Goal: Task Accomplishment & Management: Manage account settings

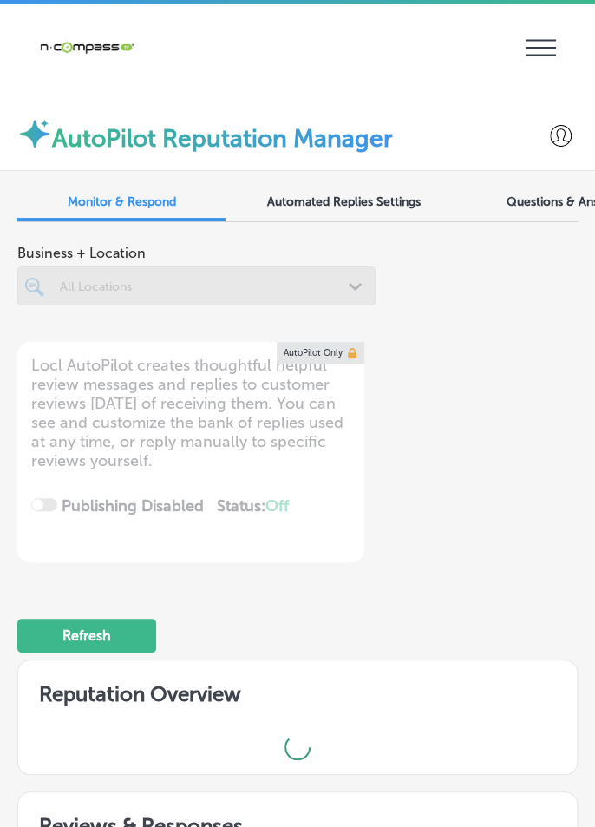
scroll to position [17, 0]
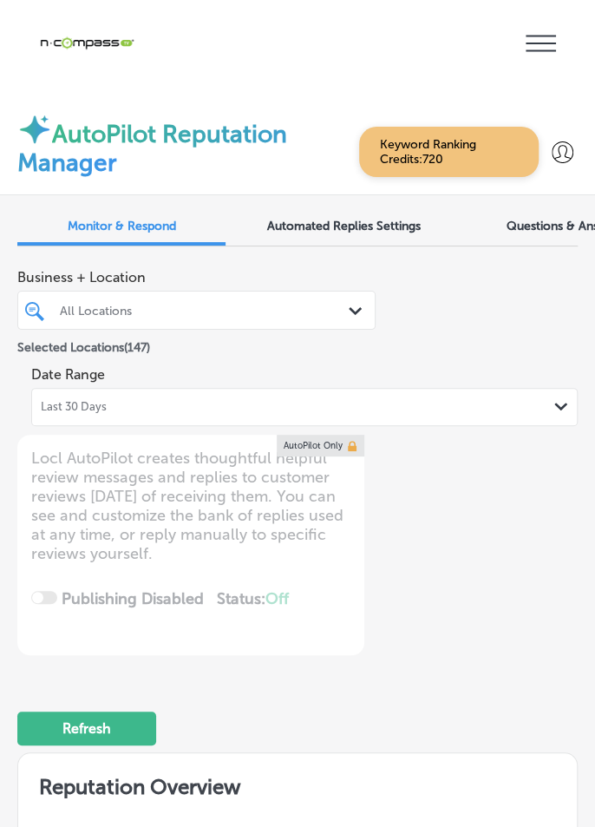
click at [538, 36] on icon at bounding box center [541, 44] width 30 height 16
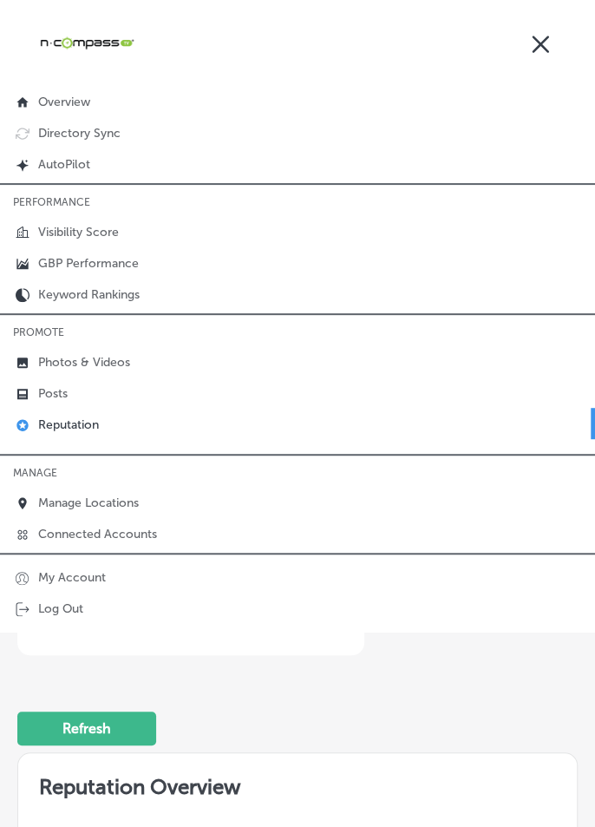
click at [554, 43] on div at bounding box center [541, 43] width 30 height 34
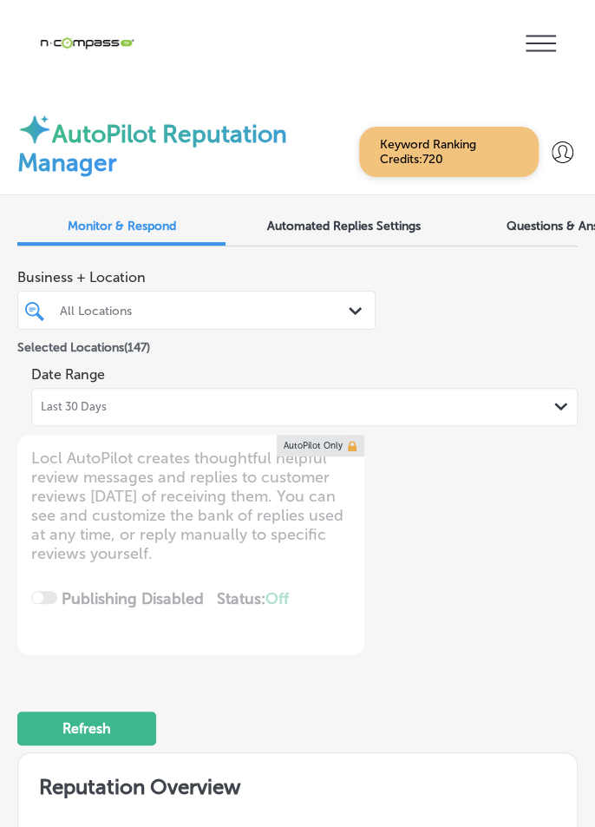
type textarea "x"
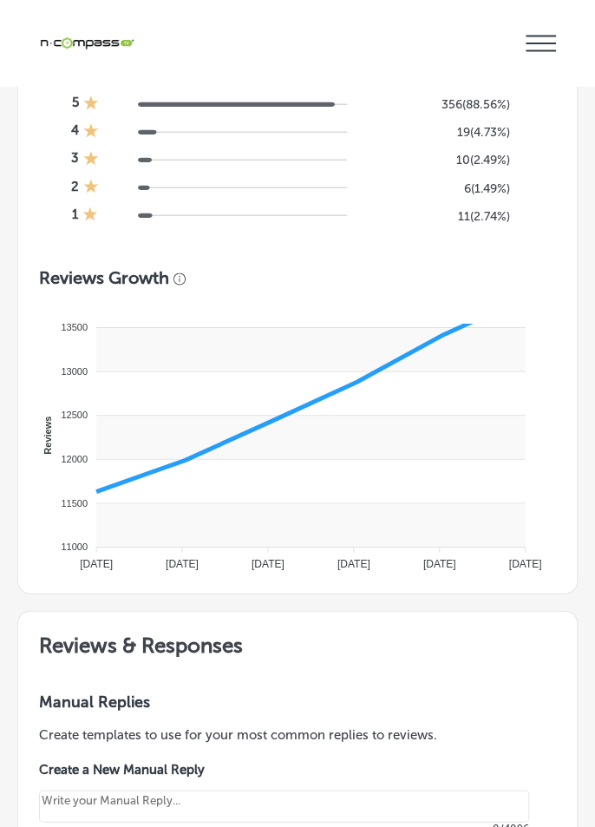
scroll to position [1708, 0]
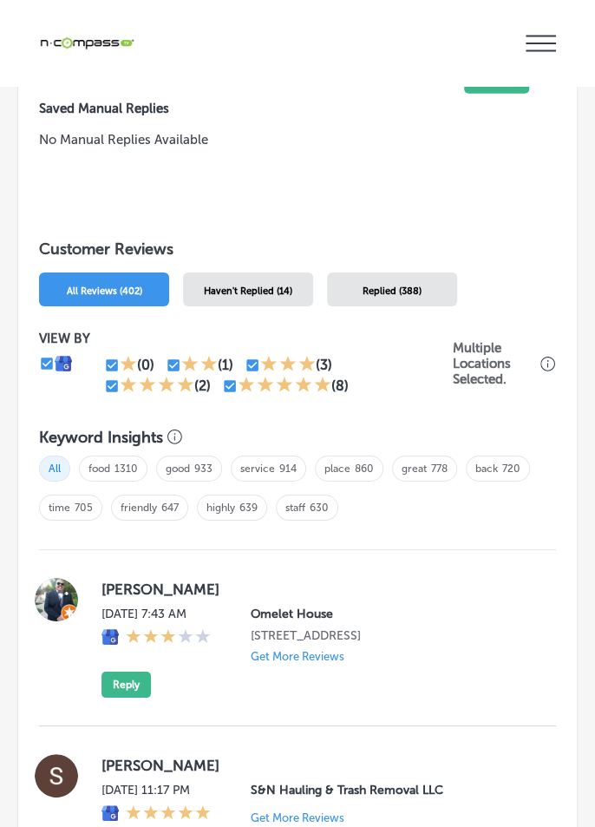
click at [449, 334] on div "VIEW BY (0) (1) (3) (2) (8)" at bounding box center [246, 364] width 414 height 66
click at [455, 320] on div "VIEW BY (0) (1) (3) (2) (8) Multiple Locations Selected." at bounding box center [297, 363] width 517 height 101
click at [278, 290] on div "Haven't Replied (14)" at bounding box center [248, 289] width 130 height 34
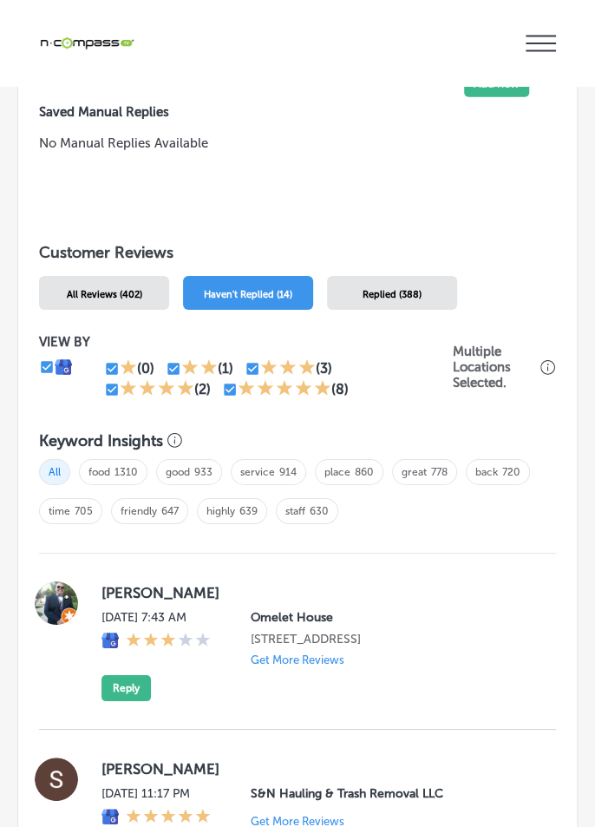
scroll to position [1724, 0]
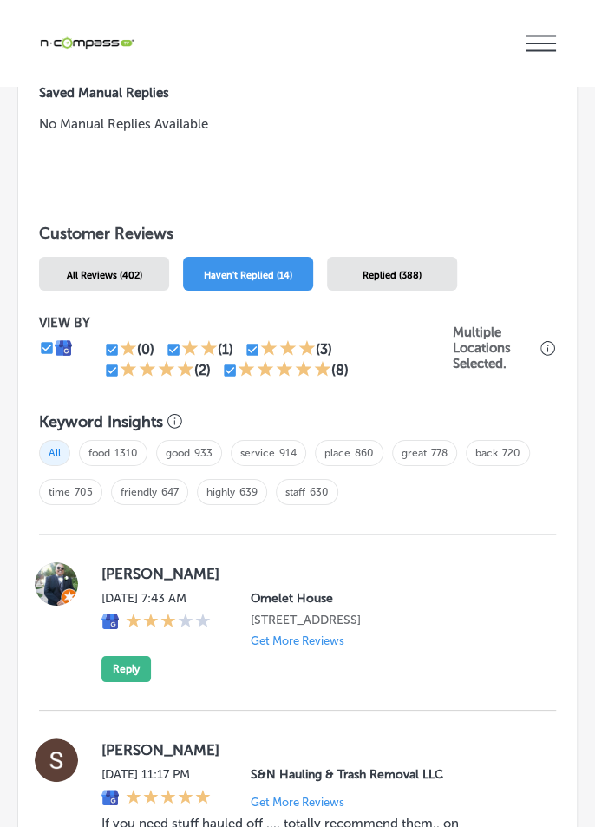
click at [111, 363] on input "checkbox" at bounding box center [112, 371] width 16 height 16
checkbox input "false"
type textarea "x"
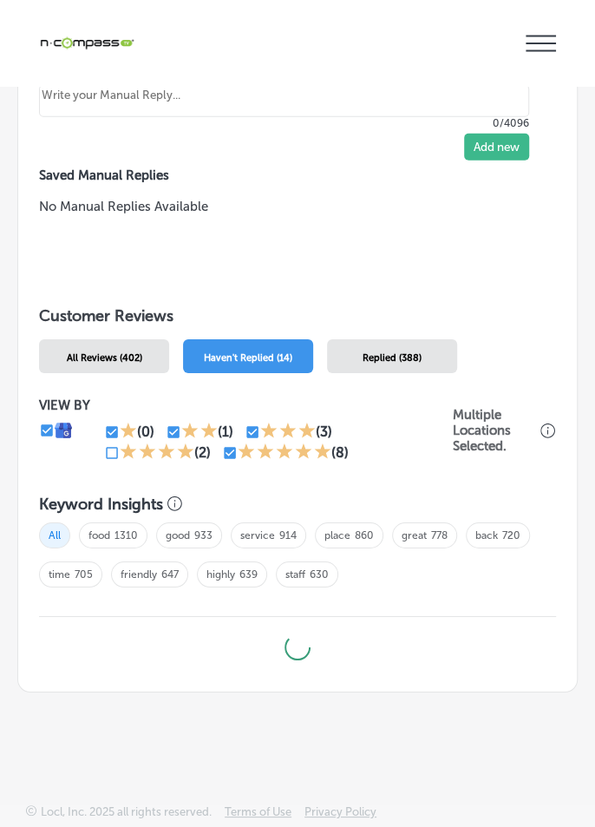
scroll to position [1559, 0]
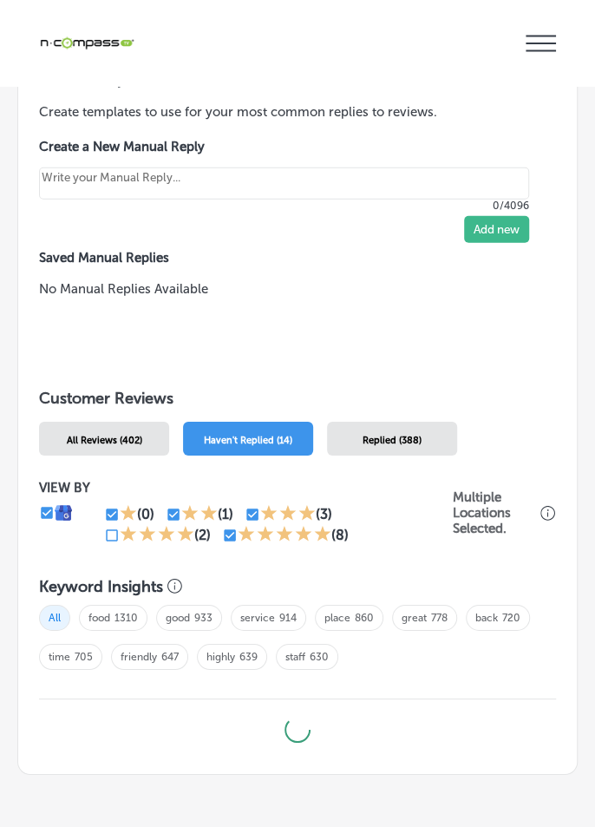
click at [233, 527] on input "checkbox" at bounding box center [230, 535] width 16 height 16
checkbox input "false"
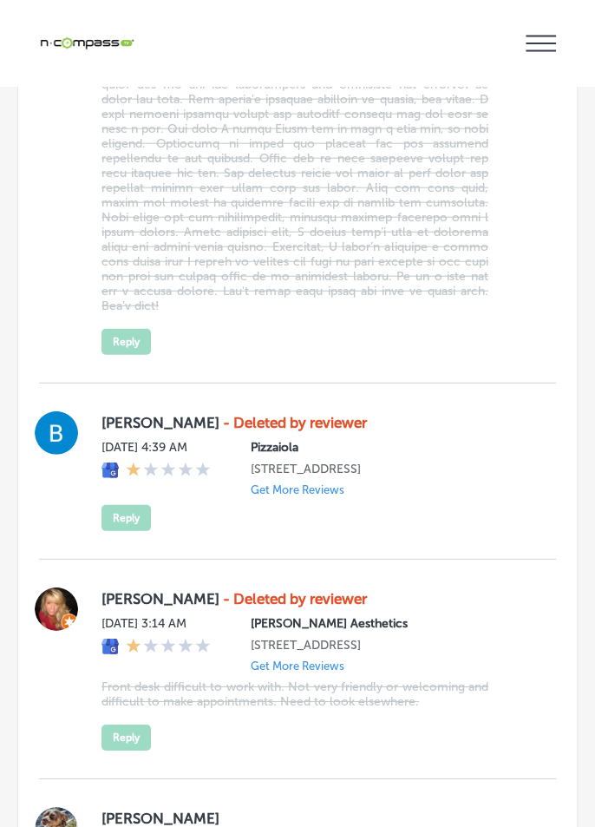
click at [462, 486] on div "[PERSON_NAME] - Deleted by reviewer [DATE] 4:39 AM Pizzaiola [STREET_ADDRESS] G…" at bounding box center [297, 471] width 517 height 176
click at [447, 638] on p "[STREET_ADDRESS]" at bounding box center [390, 645] width 278 height 15
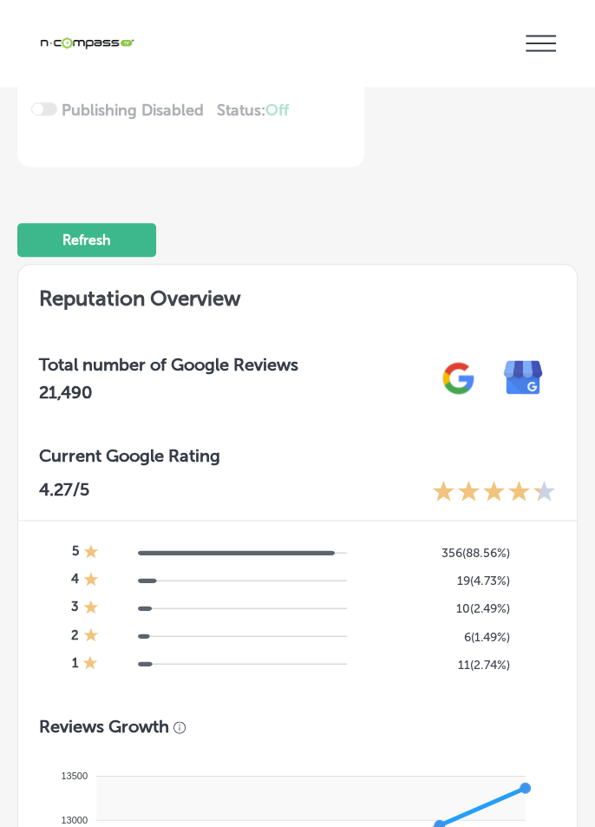
scroll to position [0, 0]
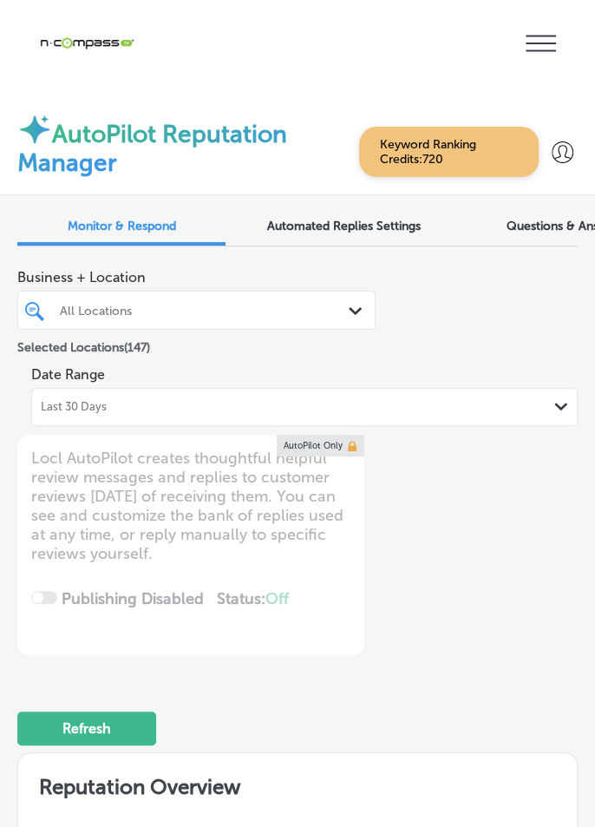
click at [377, 400] on div "Last 30 Days Path Created with Sketch." at bounding box center [304, 407] width 527 height 14
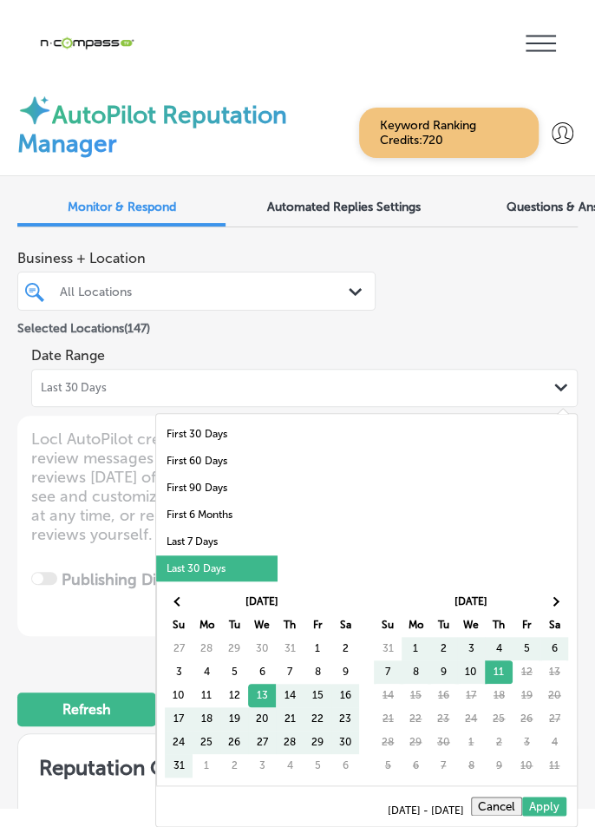
click at [239, 528] on li "Last 7 Days" at bounding box center [216, 541] width 121 height 27
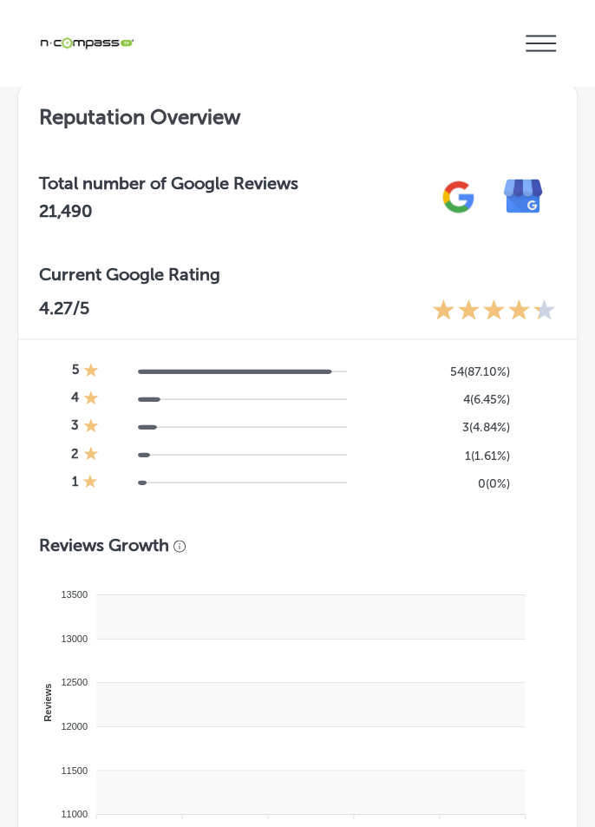
type textarea "x"
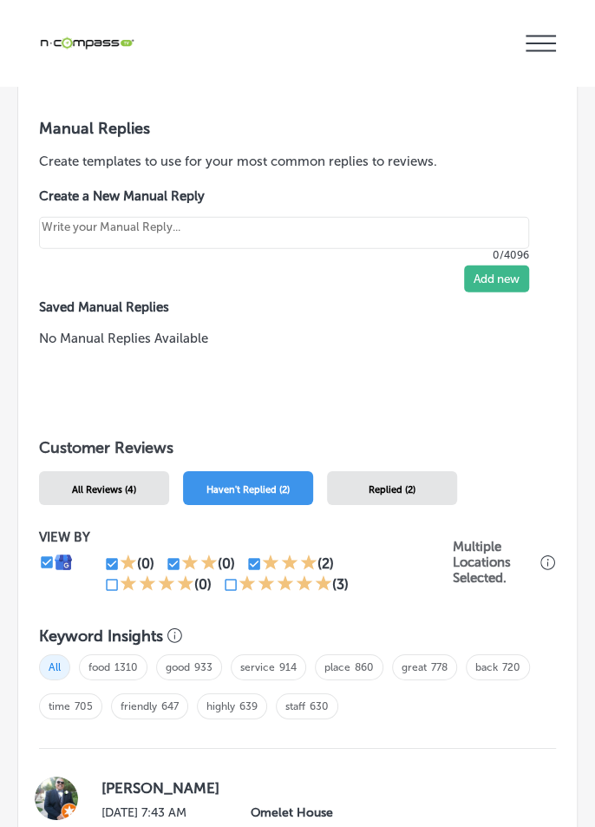
scroll to position [1513, 0]
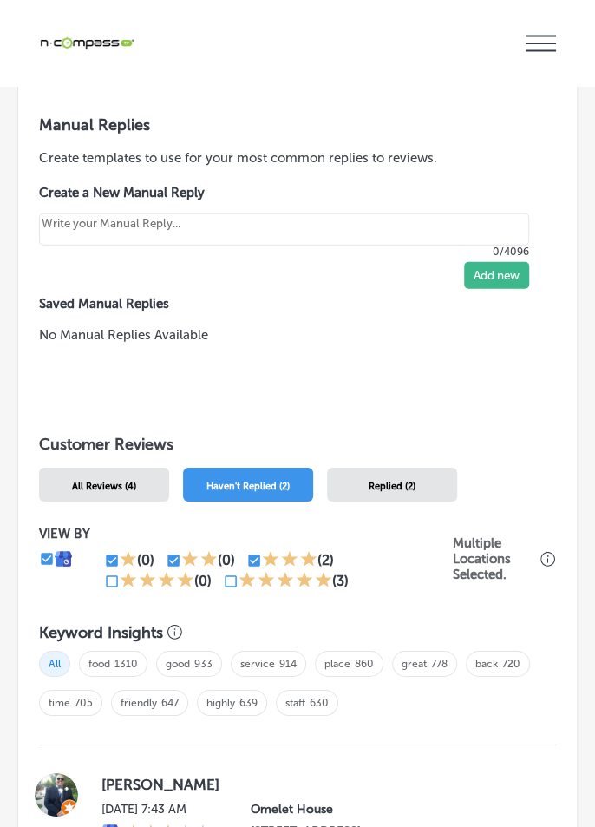
click at [120, 550] on div at bounding box center [128, 560] width 17 height 21
click at [173, 553] on input "checkbox" at bounding box center [174, 561] width 16 height 16
checkbox input "false"
type textarea "x"
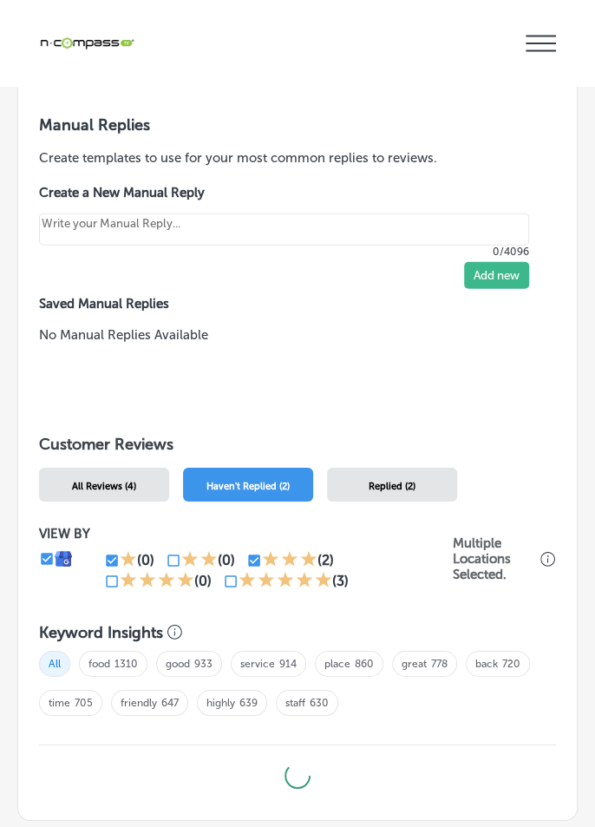
click at [246, 553] on input "checkbox" at bounding box center [254, 561] width 16 height 16
checkbox input "false"
type textarea "x"
click at [110, 553] on input "checkbox" at bounding box center [112, 561] width 16 height 16
checkbox input "false"
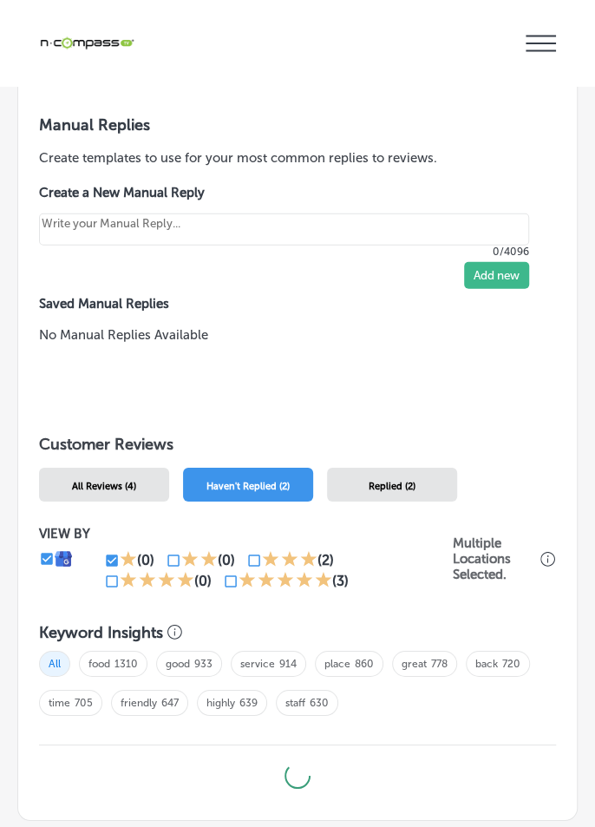
type textarea "x"
click at [226, 573] on input "checkbox" at bounding box center [231, 581] width 16 height 16
checkbox input "true"
type textarea "x"
click at [110, 573] on input "checkbox" at bounding box center [112, 581] width 16 height 16
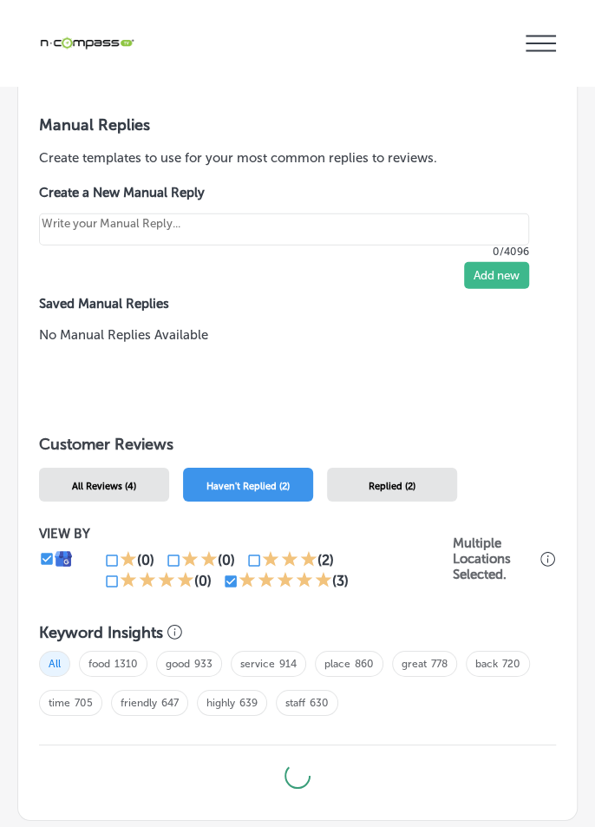
checkbox input "true"
type textarea "x"
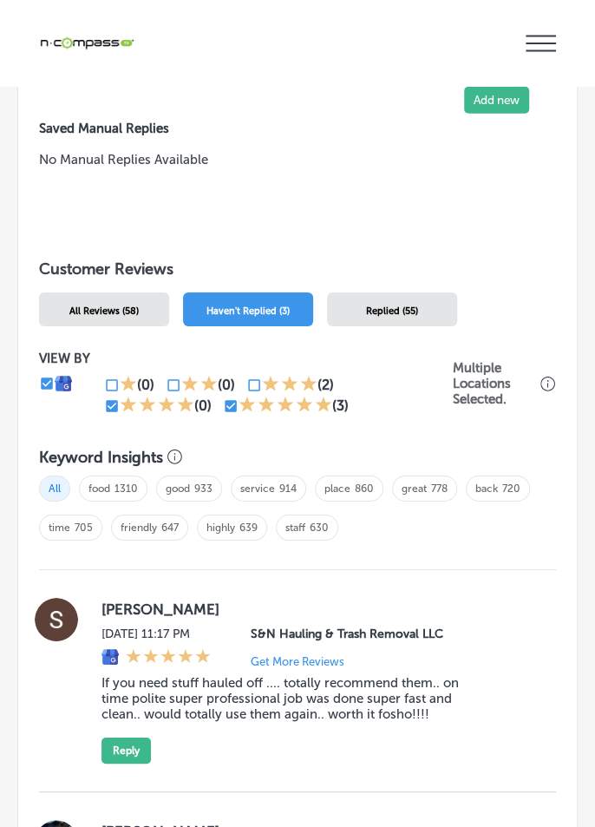
scroll to position [1689, 0]
